Goal: Task Accomplishment & Management: Manage account settings

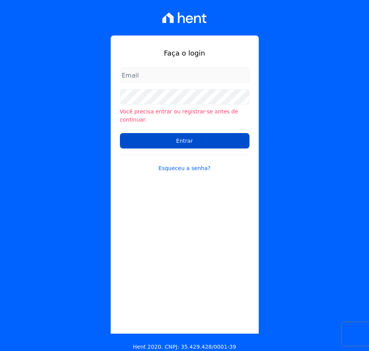
type input "[PERSON_NAME][EMAIL_ADDRESS][DOMAIN_NAME]"
click at [131, 135] on input "Entrar" at bounding box center [185, 140] width 130 height 15
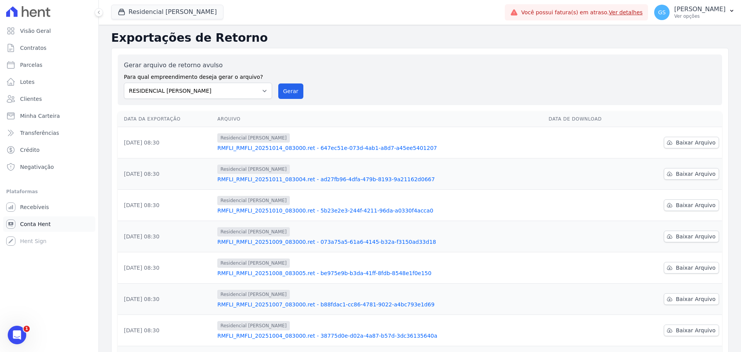
click at [8, 222] on icon at bounding box center [10, 223] width 9 height 9
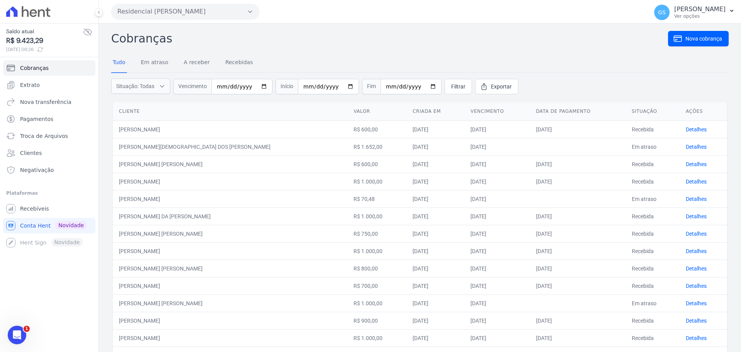
click at [254, 240] on td "[PERSON_NAME] [PERSON_NAME]" at bounding box center [230, 233] width 235 height 17
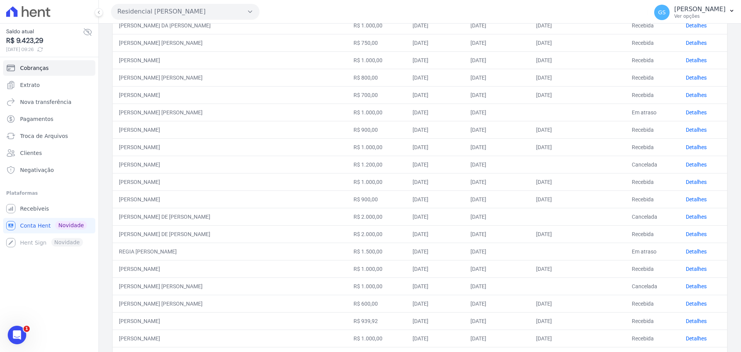
scroll to position [193, 0]
